Goal: Complete application form

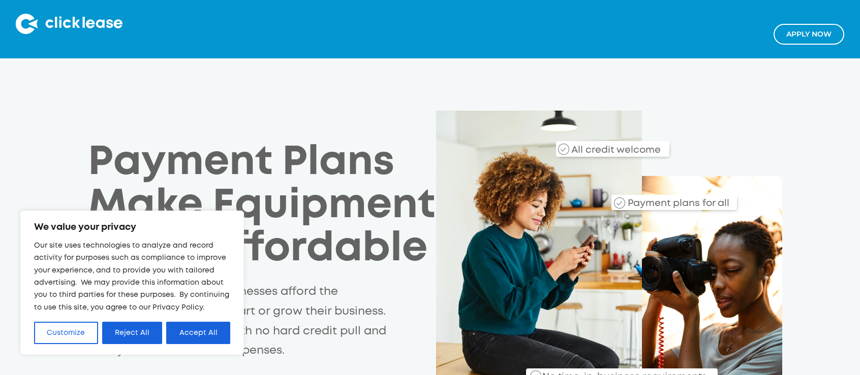
click at [799, 29] on link "Apply NOw" at bounding box center [808, 34] width 71 height 21
click at [198, 333] on button "Accept All" at bounding box center [198, 333] width 64 height 22
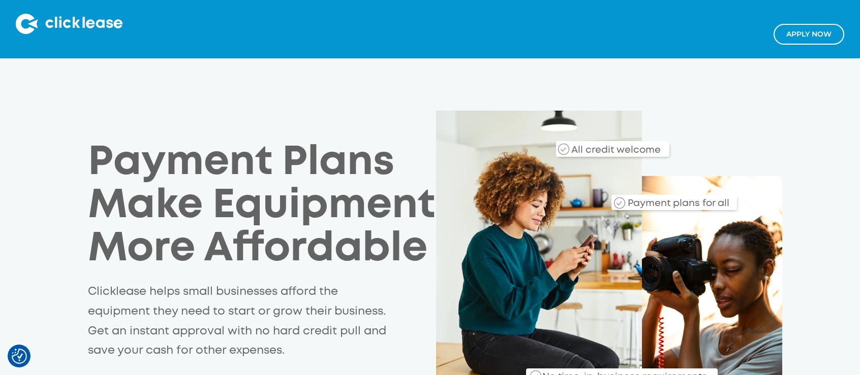
click at [813, 30] on link "Apply NOw" at bounding box center [808, 34] width 71 height 21
